Goal: Task Accomplishment & Management: Use online tool/utility

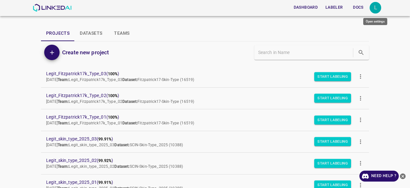
click at [379, 11] on div "L" at bounding box center [376, 8] width 12 height 12
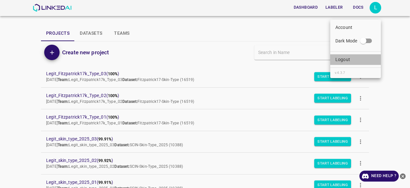
click at [347, 61] on p "Logout" at bounding box center [343, 59] width 15 height 7
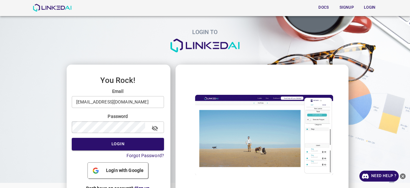
click at [135, 100] on input "legit@linkedai.co" at bounding box center [118, 102] width 92 height 12
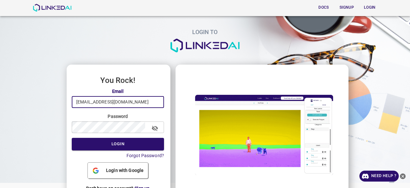
type input "admin@linkedai.co"
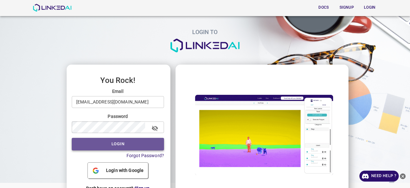
click at [126, 145] on button "Login" at bounding box center [118, 144] width 92 height 13
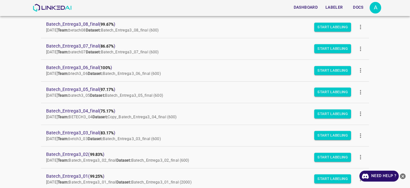
scroll to position [48, 0]
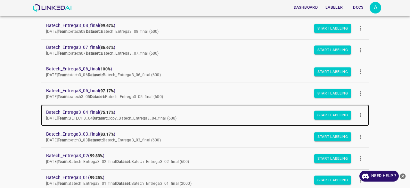
click at [85, 112] on span "Batech_Entrega3_04_final ( 75.17% )" at bounding box center [200, 112] width 308 height 7
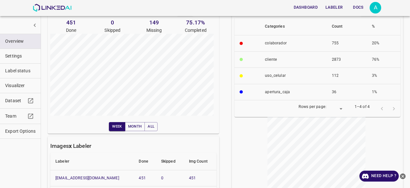
scroll to position [64, 0]
